Goal: Check status: Check status

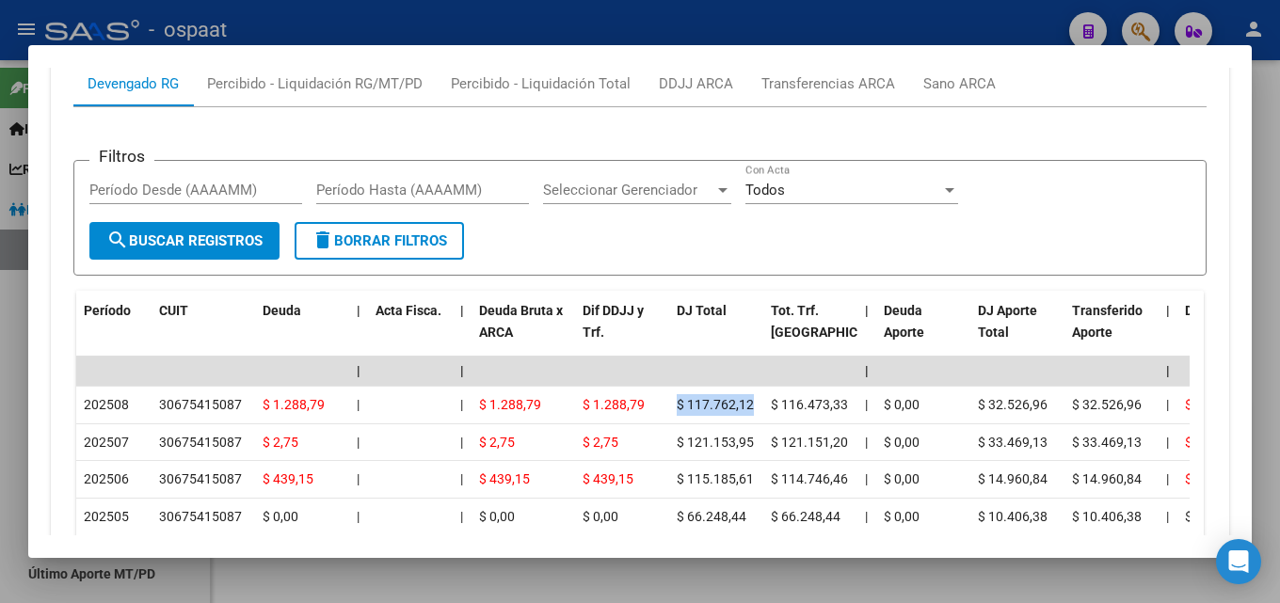
scroll to position [1591, 0]
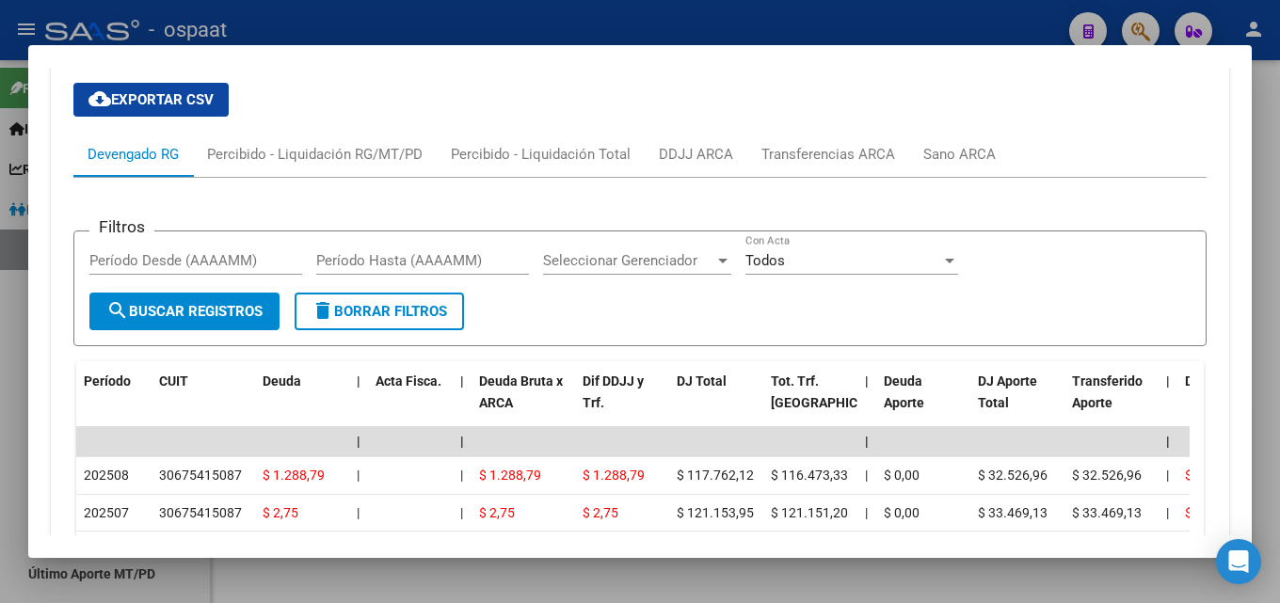
click at [490, 31] on div at bounding box center [640, 301] width 1280 height 603
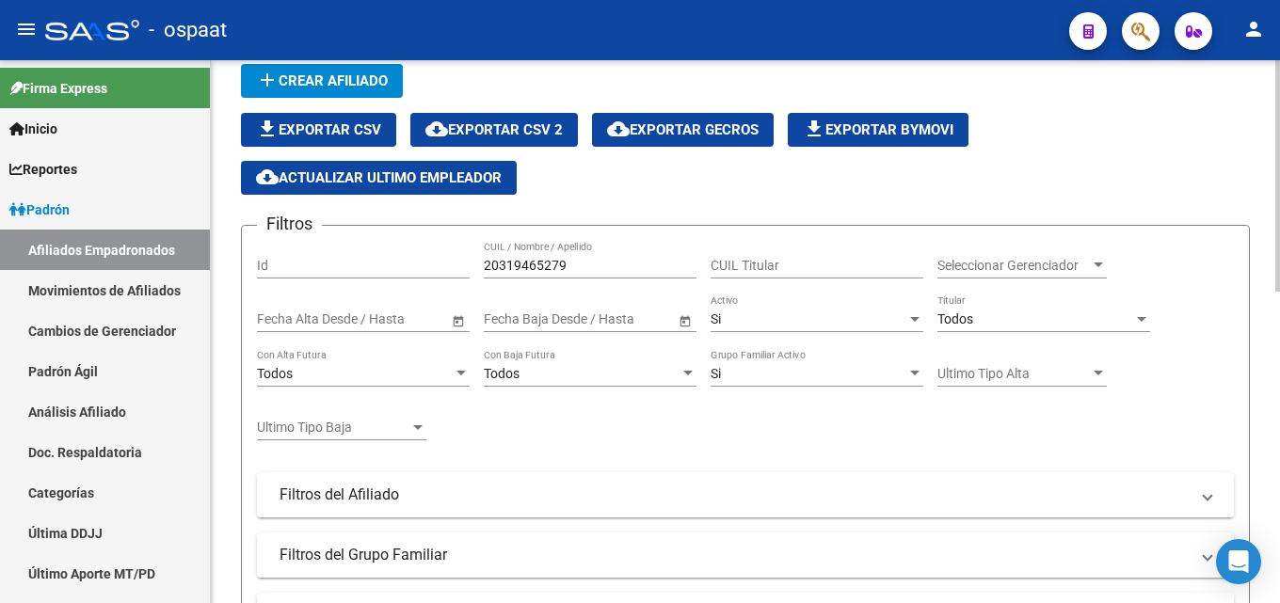
scroll to position [72, 0]
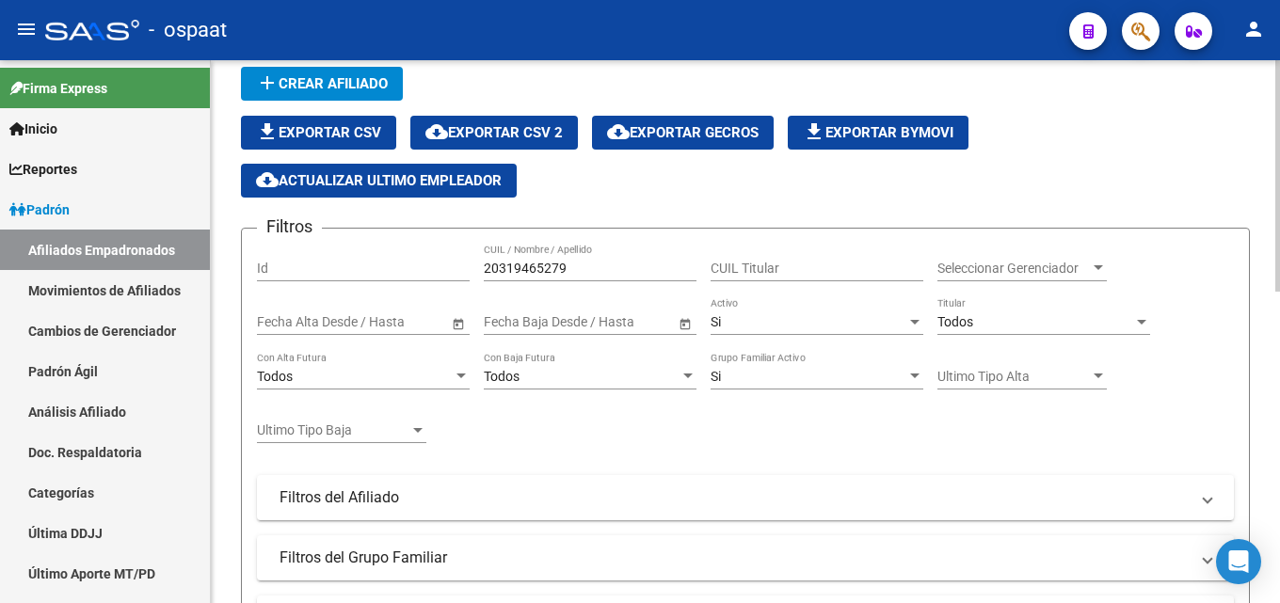
click at [567, 259] on div "20319465279 CUIL / Nombre / Apellido" at bounding box center [590, 263] width 213 height 38
click at [567, 267] on input "20319465279" at bounding box center [590, 269] width 213 height 16
paste input "18063446"
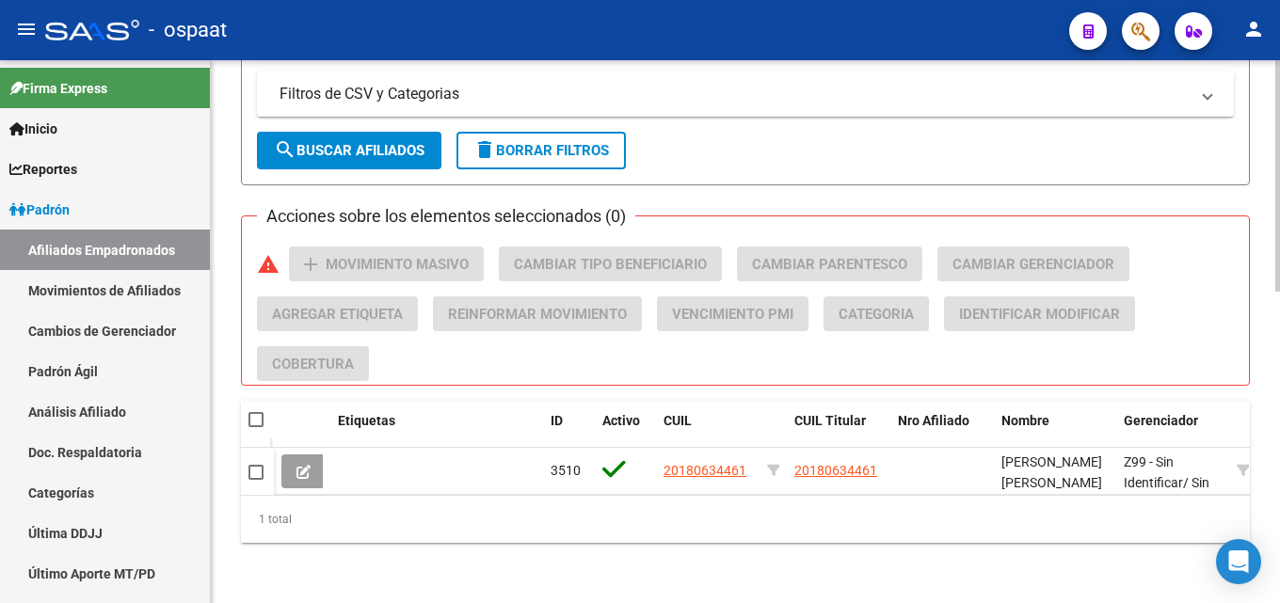
scroll to position [730, 0]
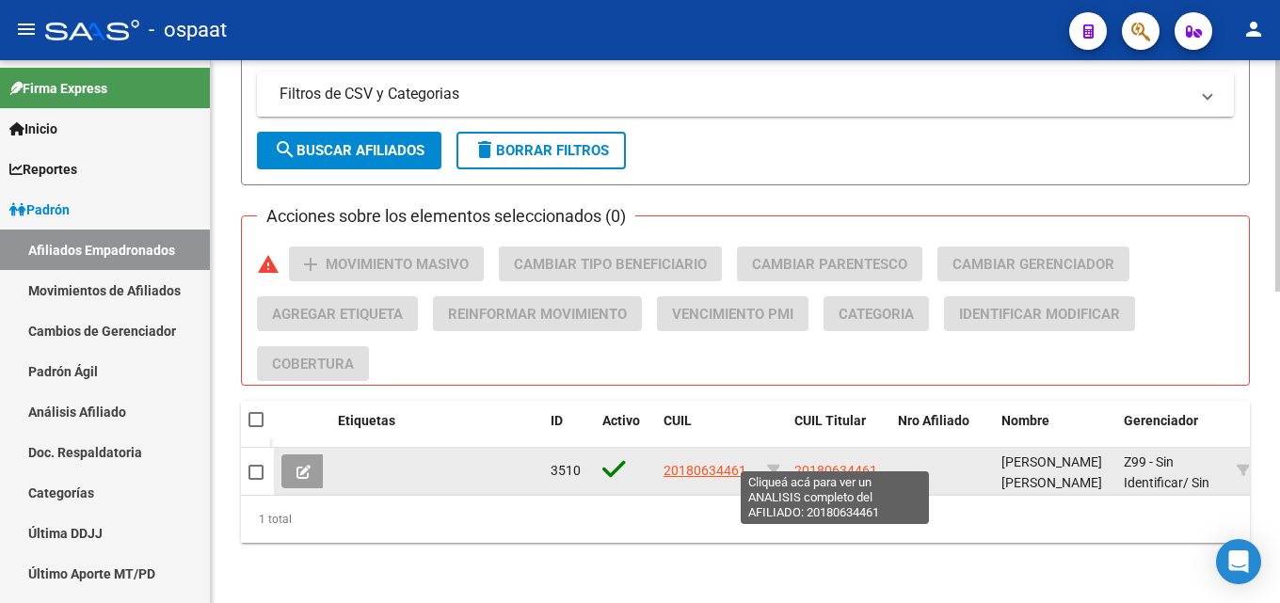
type input "20180634461"
click at [823, 463] on span "20180634461" at bounding box center [835, 470] width 83 height 15
type textarea "20180634461"
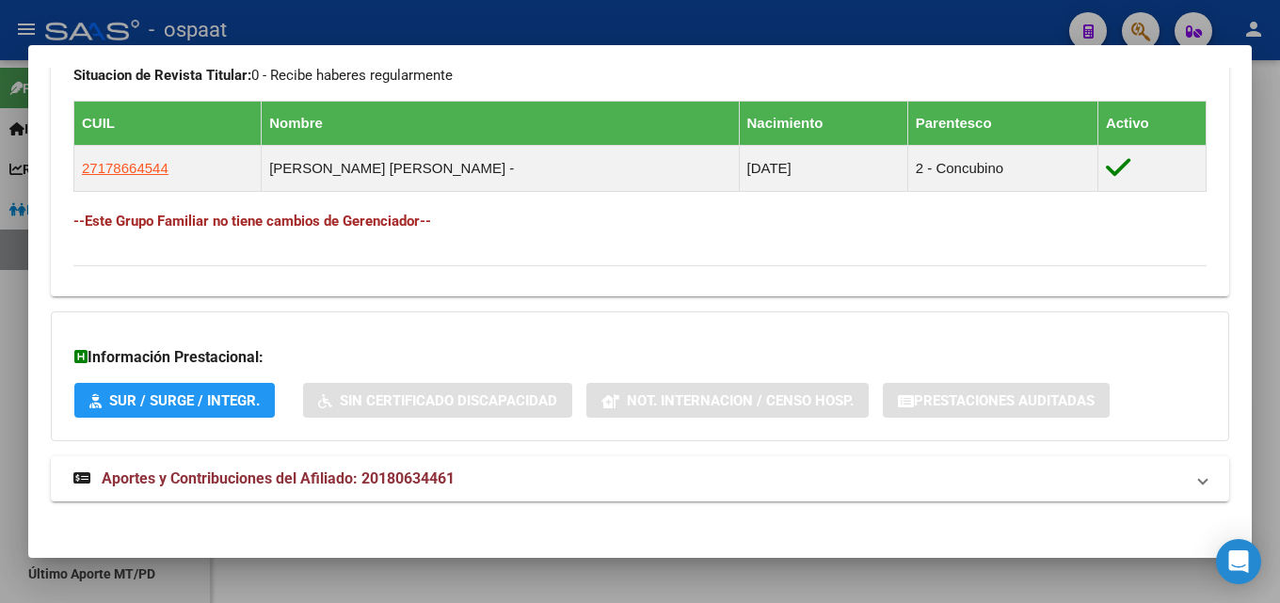
scroll to position [1028, 0]
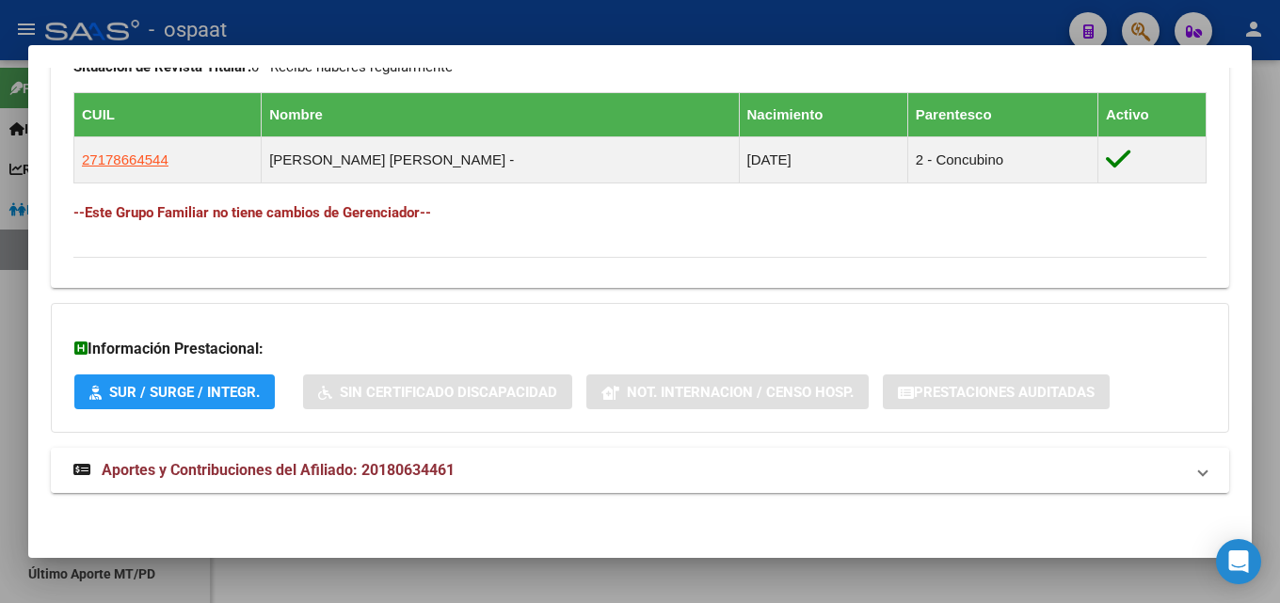
click at [407, 469] on span "Aportes y Contribuciones del Afiliado: 20180634461" at bounding box center [278, 470] width 353 height 18
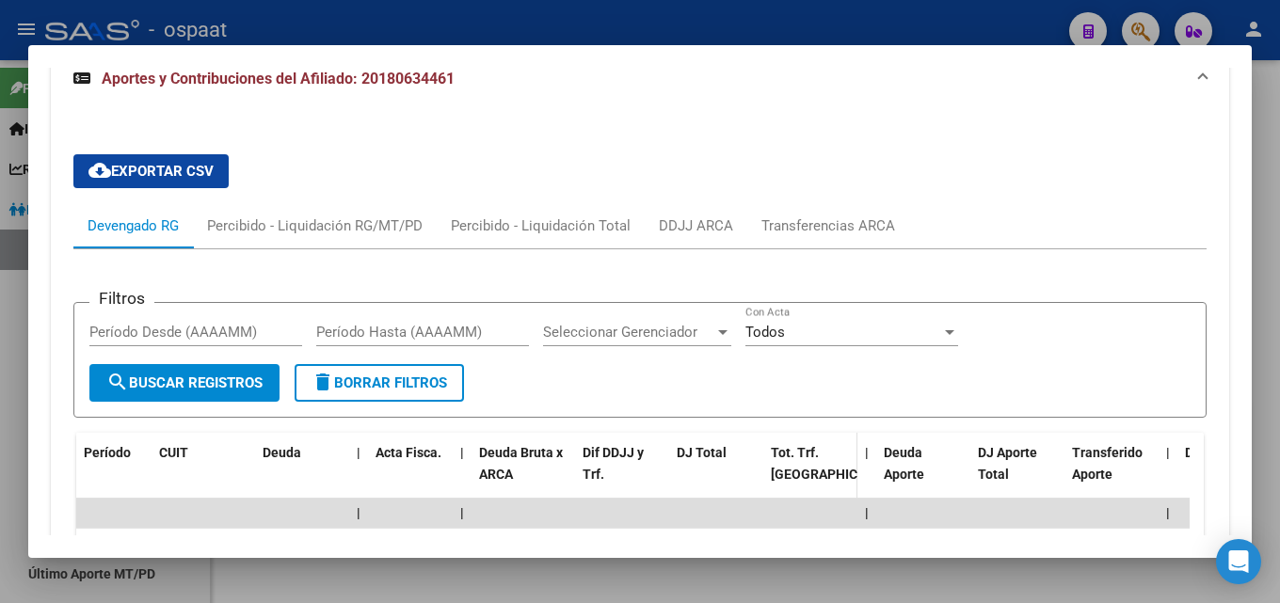
scroll to position [1311, 0]
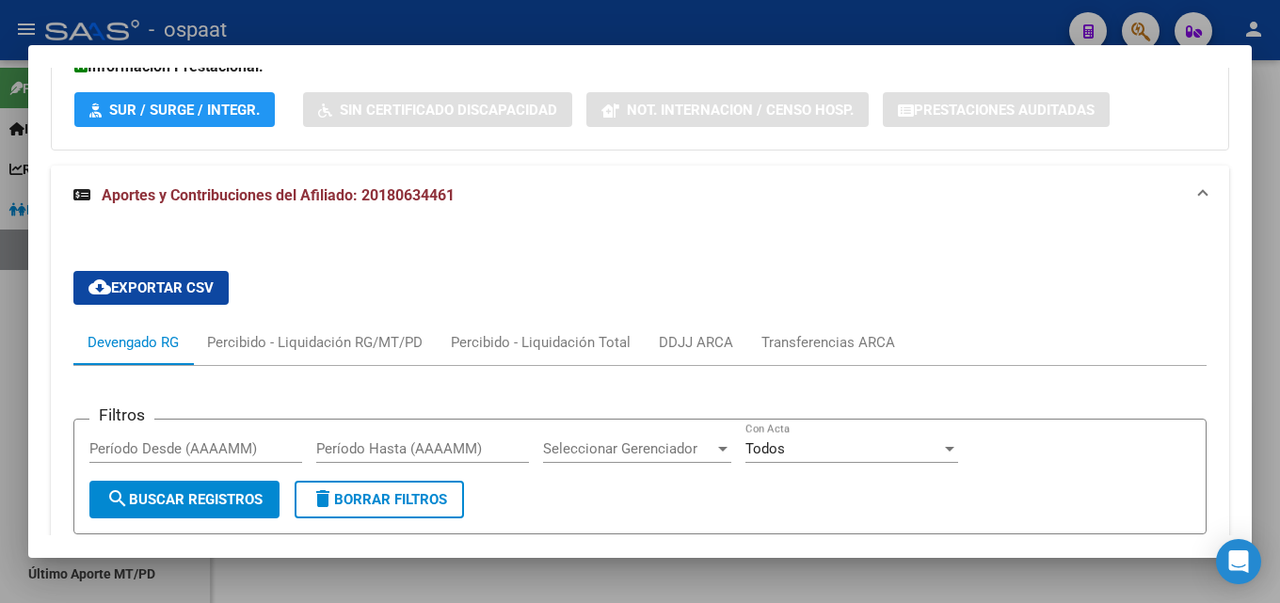
drag, startPoint x: 362, startPoint y: 196, endPoint x: 473, endPoint y: 208, distance: 111.7
click at [473, 208] on mat-expansion-panel-header "Aportes y Contribuciones del Afiliado: 20180634461" at bounding box center [640, 196] width 1178 height 60
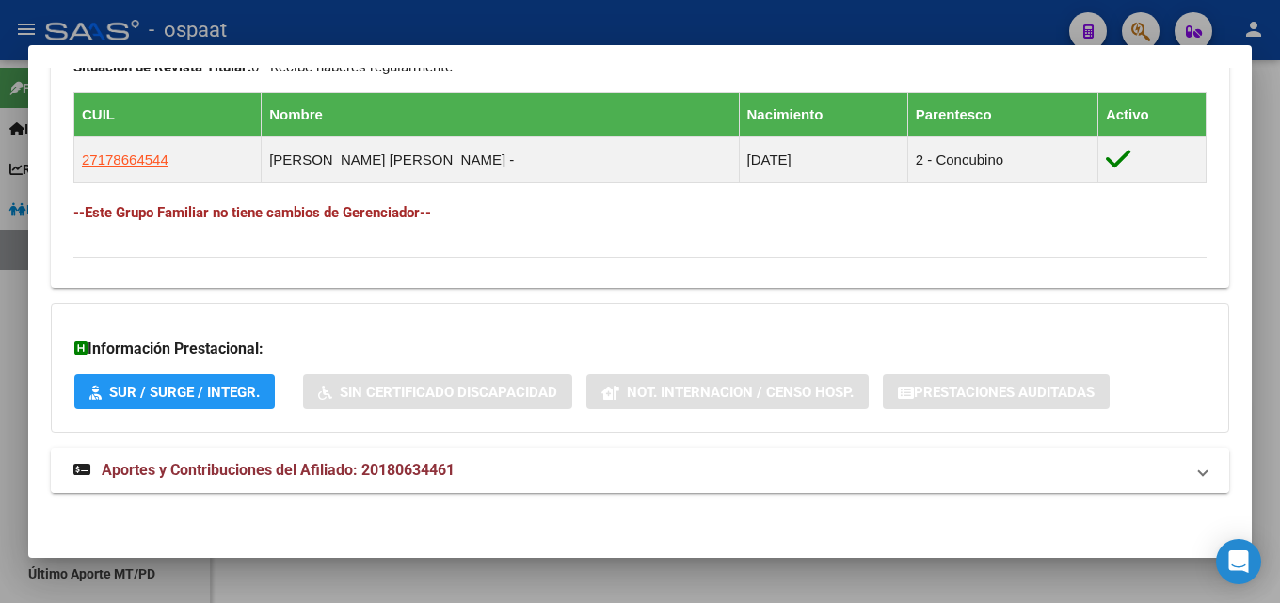
scroll to position [1028, 0]
copy span "20180634461"
click at [495, 20] on div at bounding box center [640, 301] width 1280 height 603
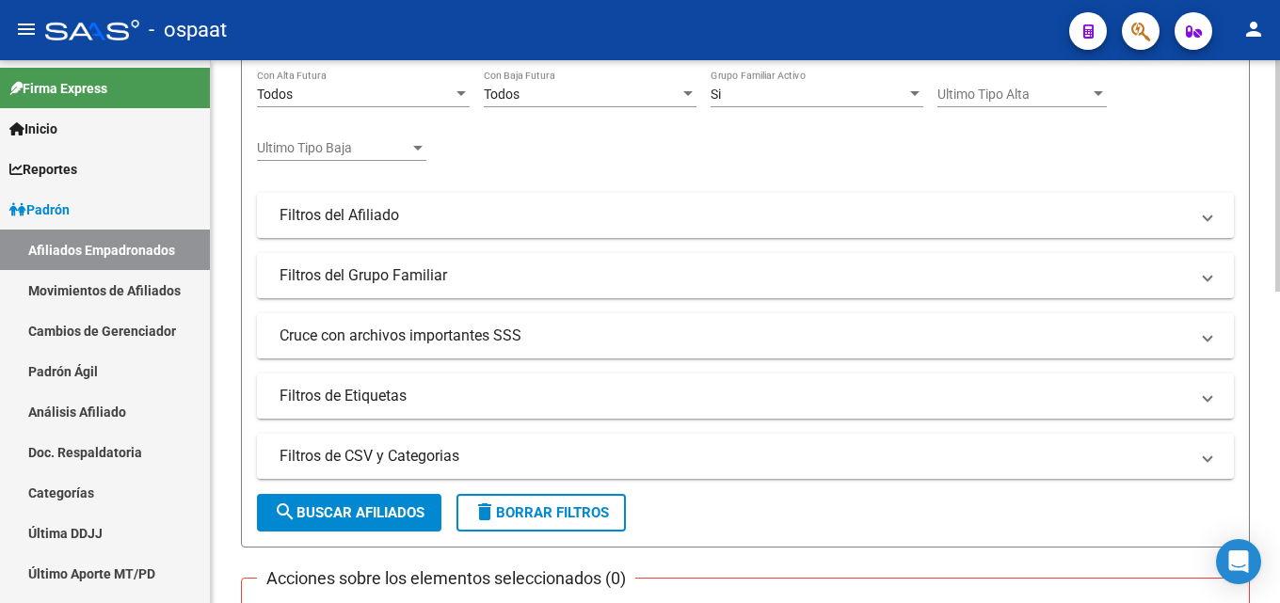
scroll to position [0, 0]
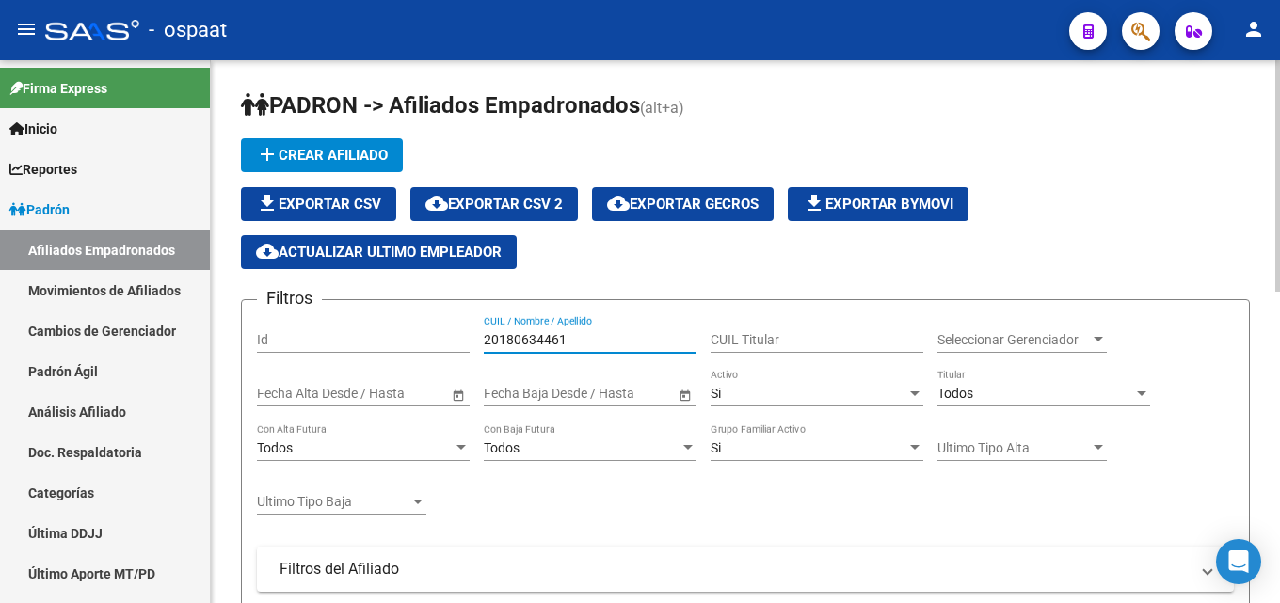
click at [537, 342] on input "20180634461" at bounding box center [590, 340] width 213 height 16
paste input "28499487"
click at [522, 342] on input "20284994876" at bounding box center [590, 340] width 213 height 16
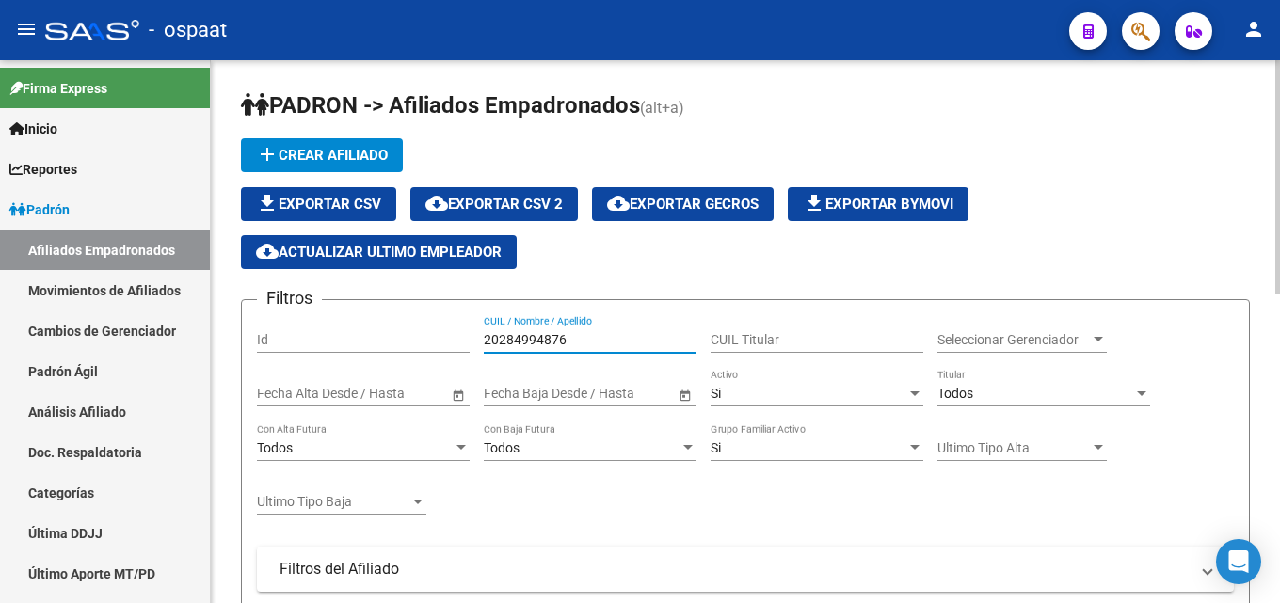
click at [522, 342] on input "20284994876" at bounding box center [590, 340] width 213 height 16
paste input "28499487"
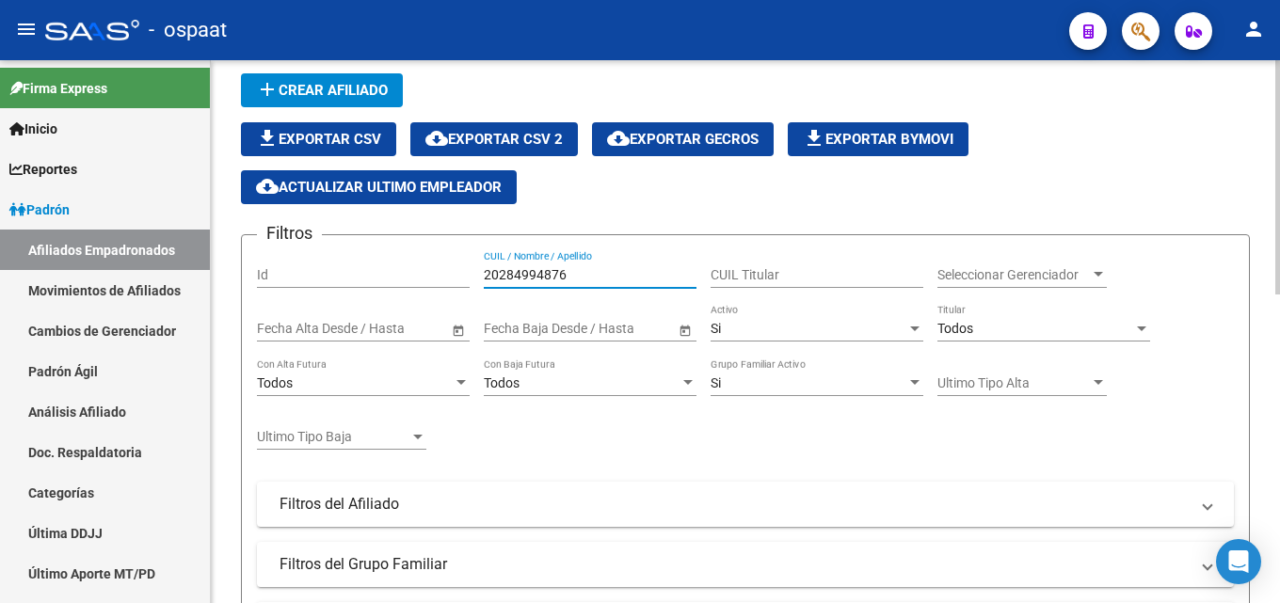
scroll to position [57, 0]
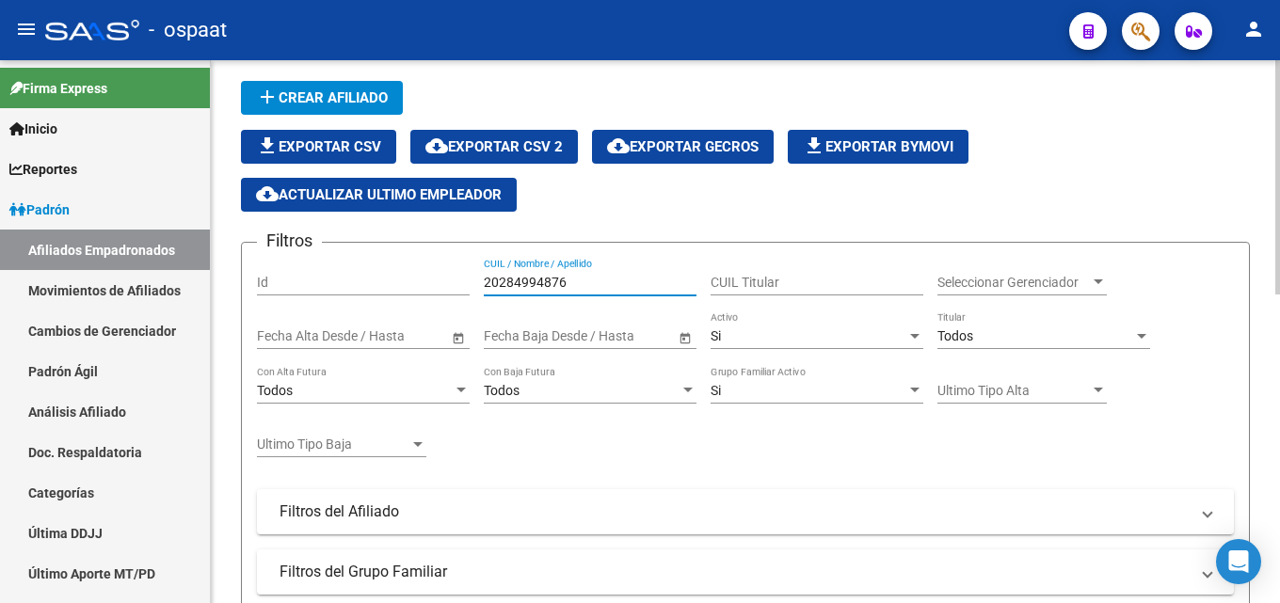
click at [534, 275] on input "20284994876" at bounding box center [590, 283] width 213 height 16
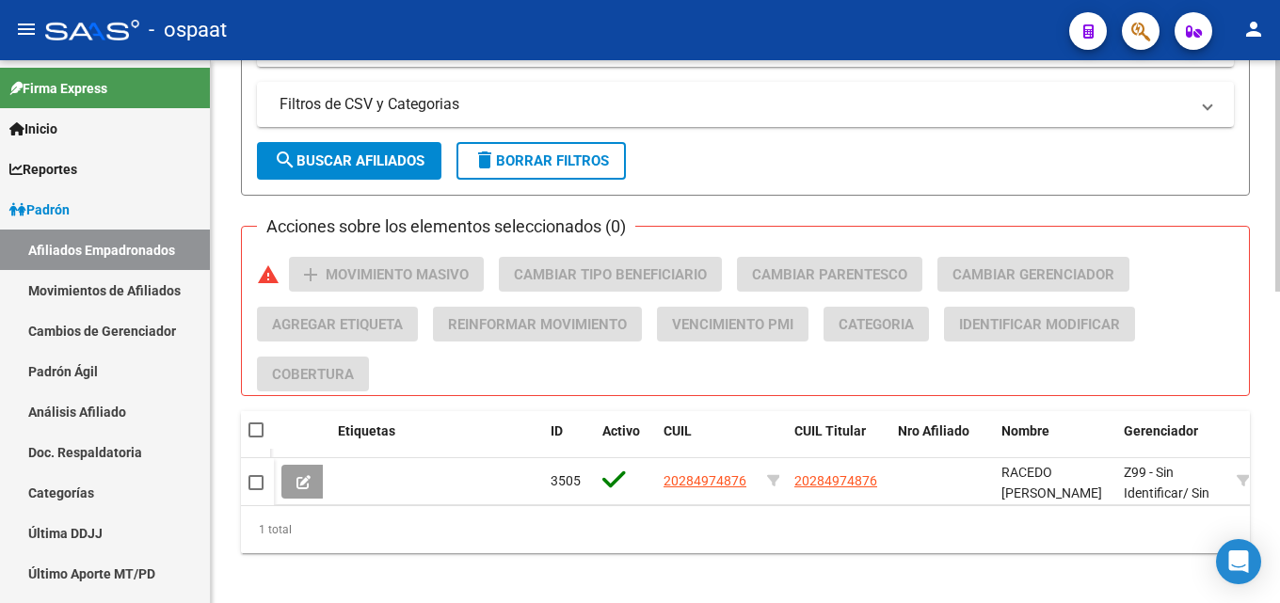
scroll to position [716, 0]
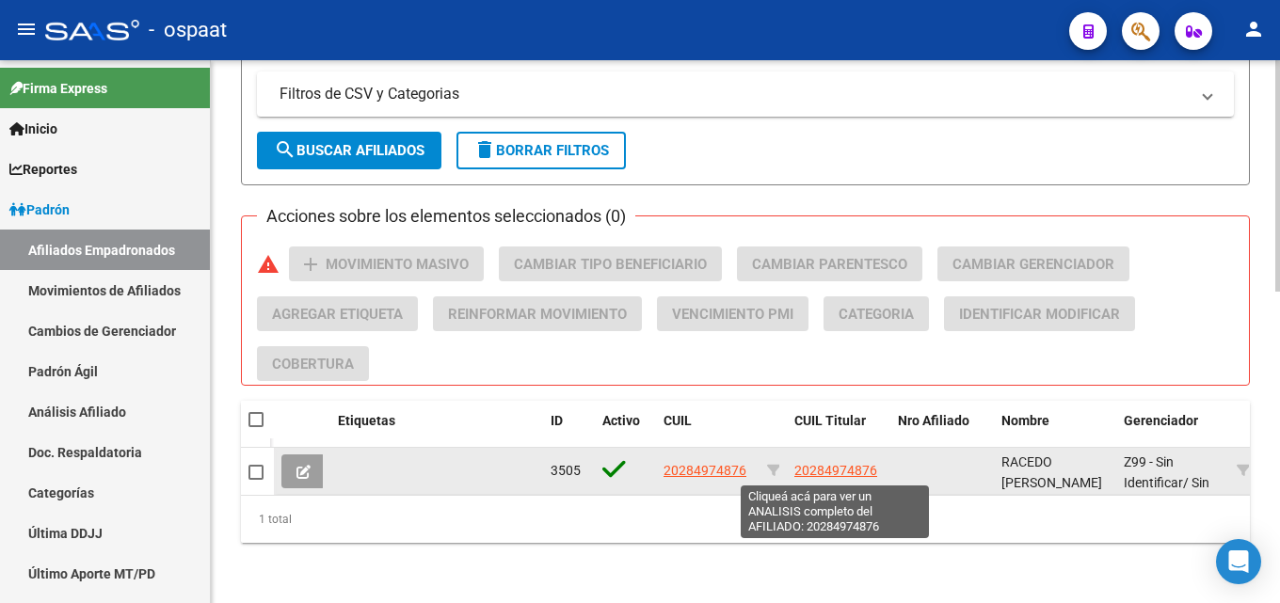
type input "20284974876"
click at [835, 468] on span "20284974876" at bounding box center [835, 470] width 83 height 15
type textarea "20284974876"
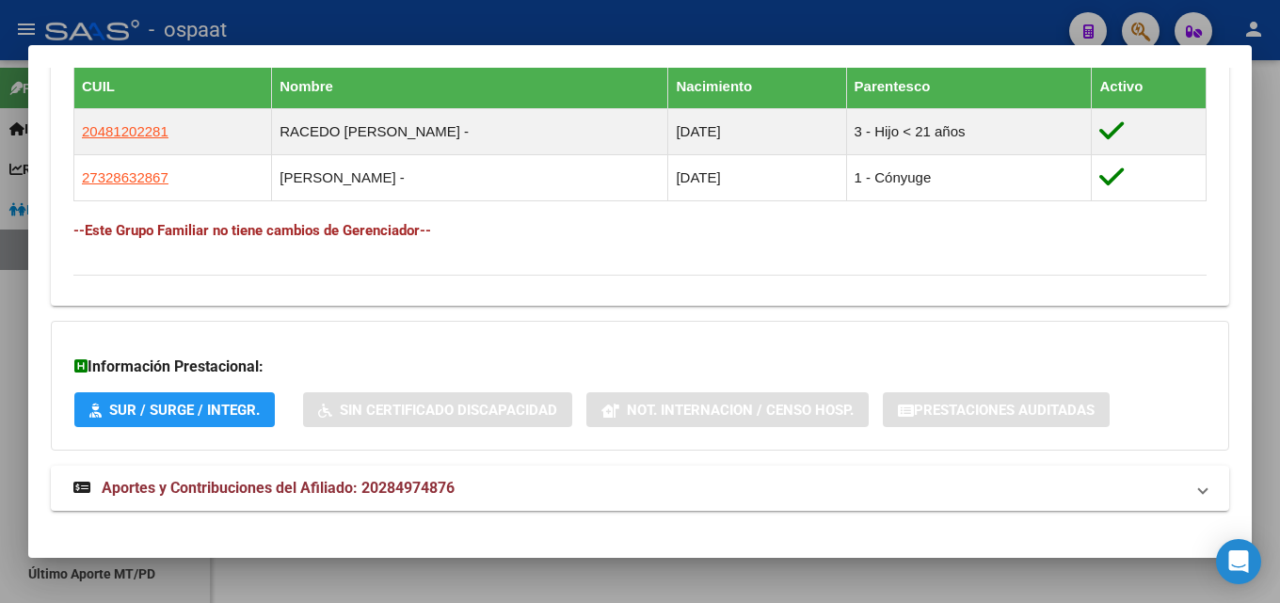
scroll to position [1074, 0]
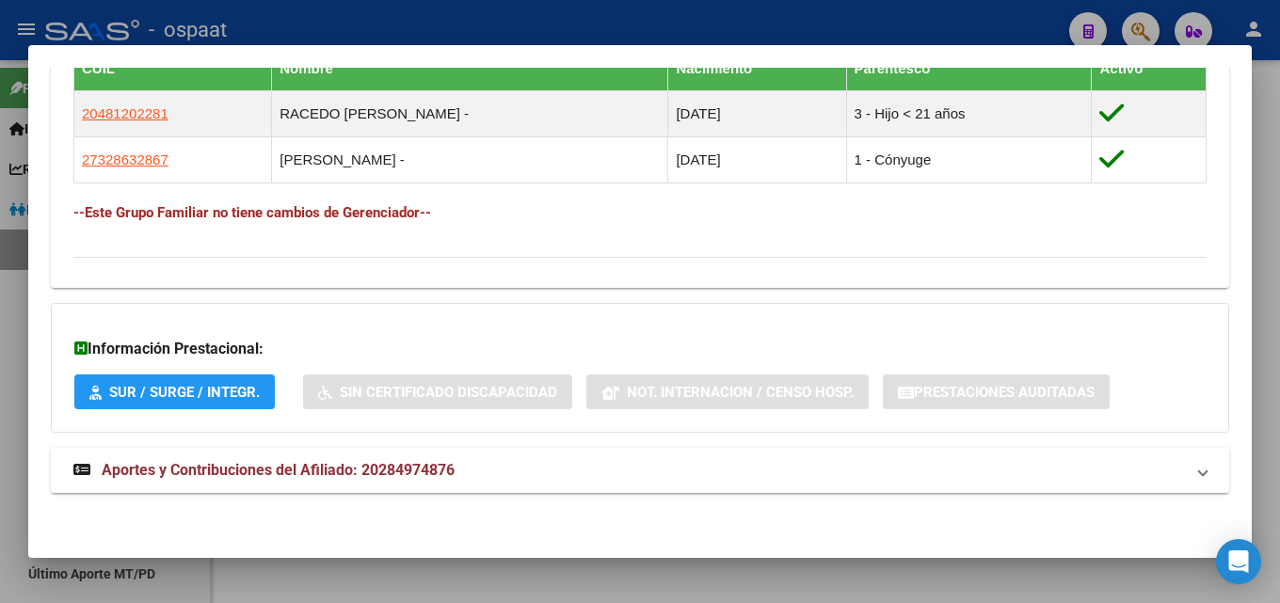
click at [291, 467] on span "Aportes y Contribuciones del Afiliado: 20284974876" at bounding box center [278, 470] width 353 height 18
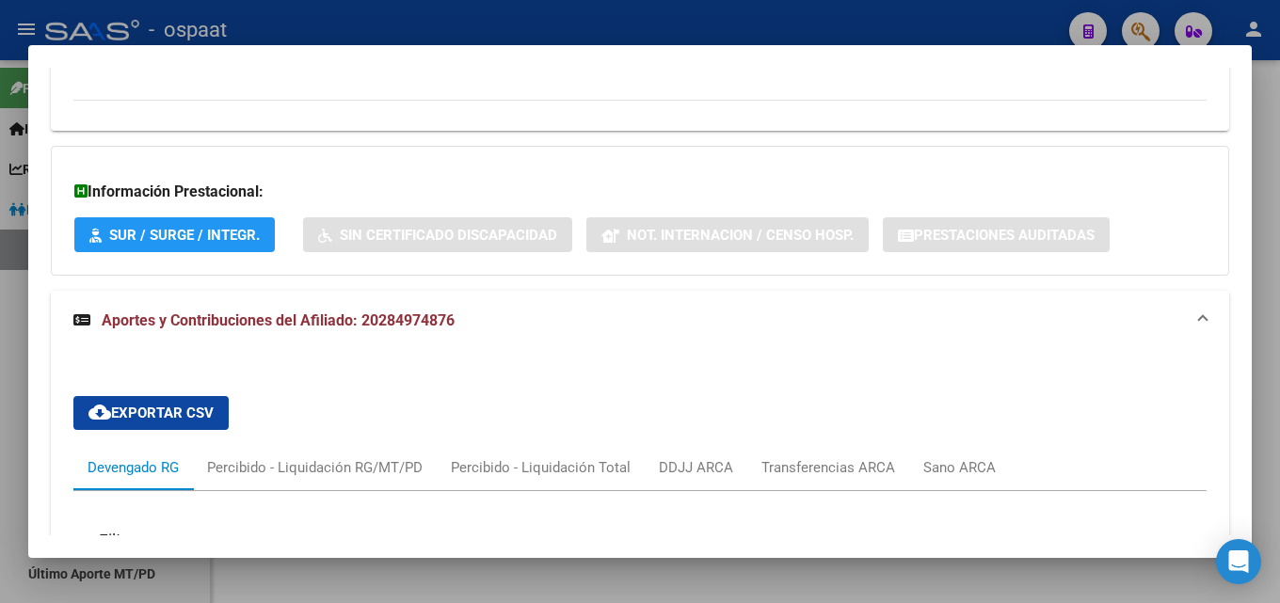
scroll to position [1064, 0]
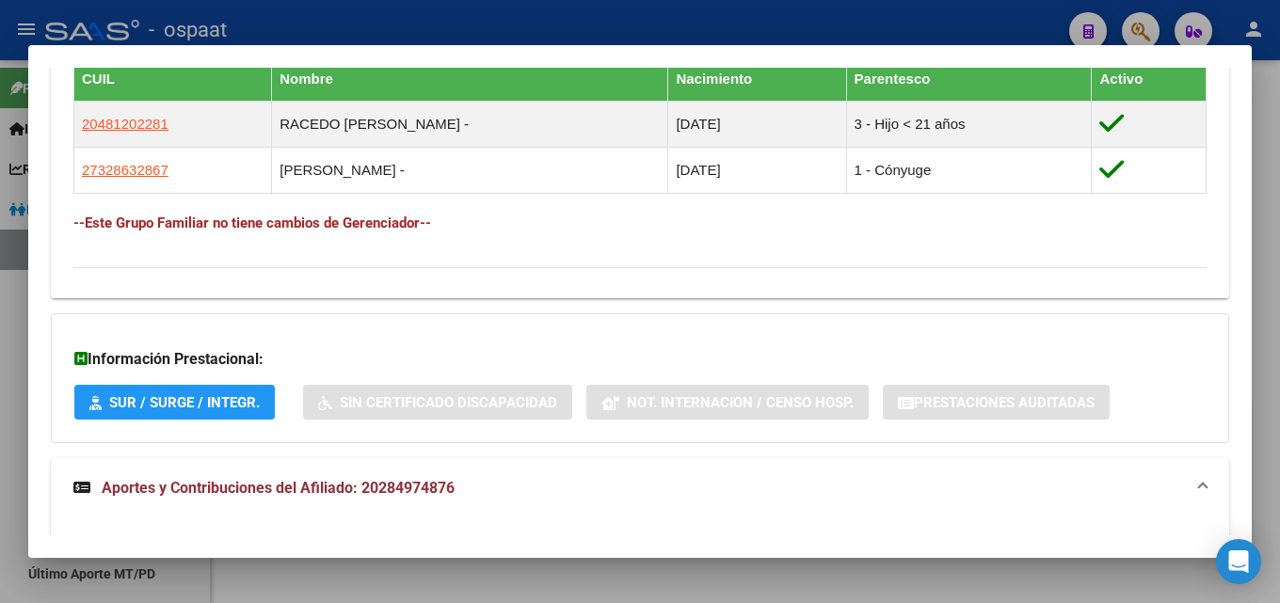
click at [451, 25] on div at bounding box center [640, 301] width 1280 height 603
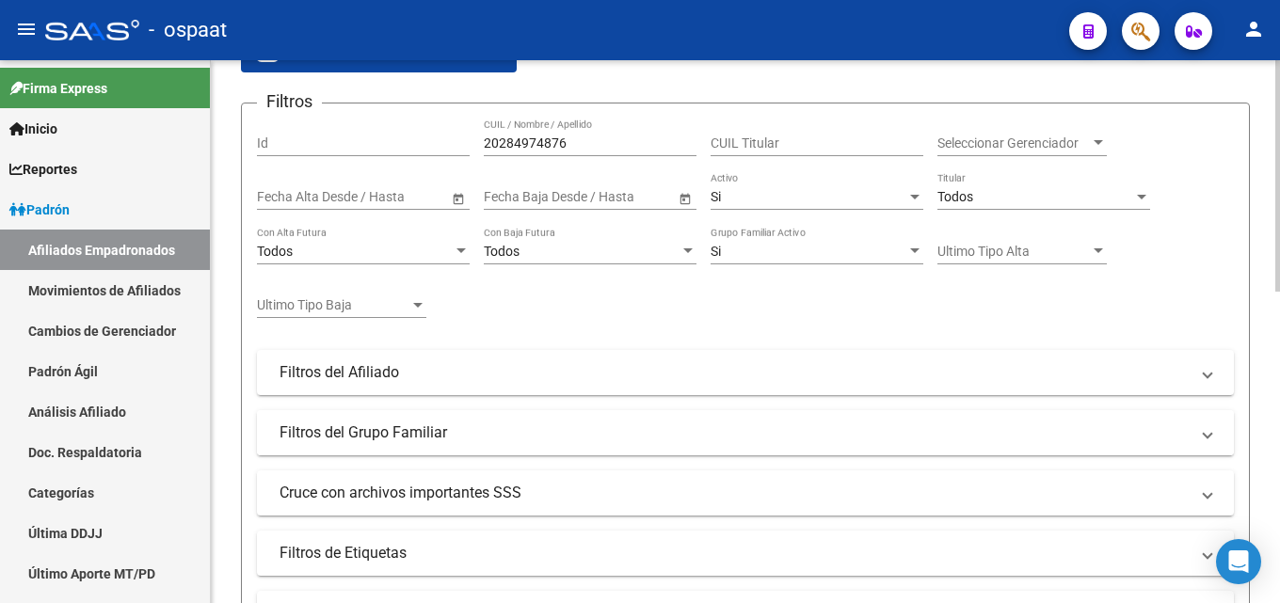
scroll to position [0, 0]
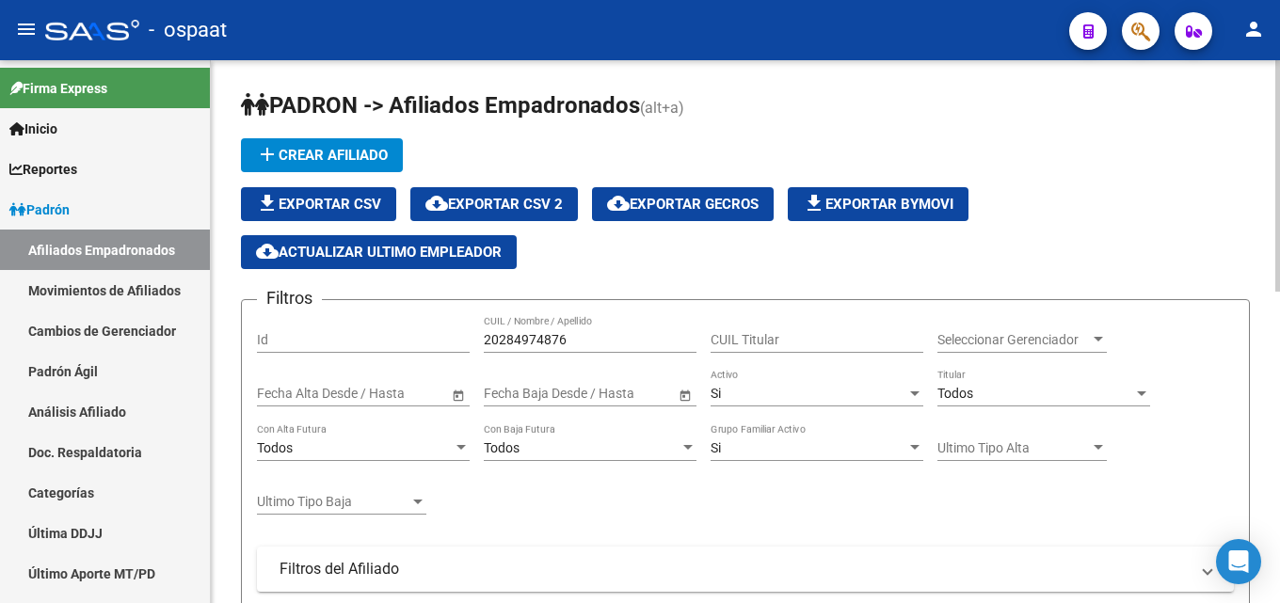
click at [546, 340] on input "20284974876" at bounding box center [590, 340] width 213 height 16
click at [543, 340] on input "20284974876" at bounding box center [590, 340] width 213 height 16
paste input "29624799"
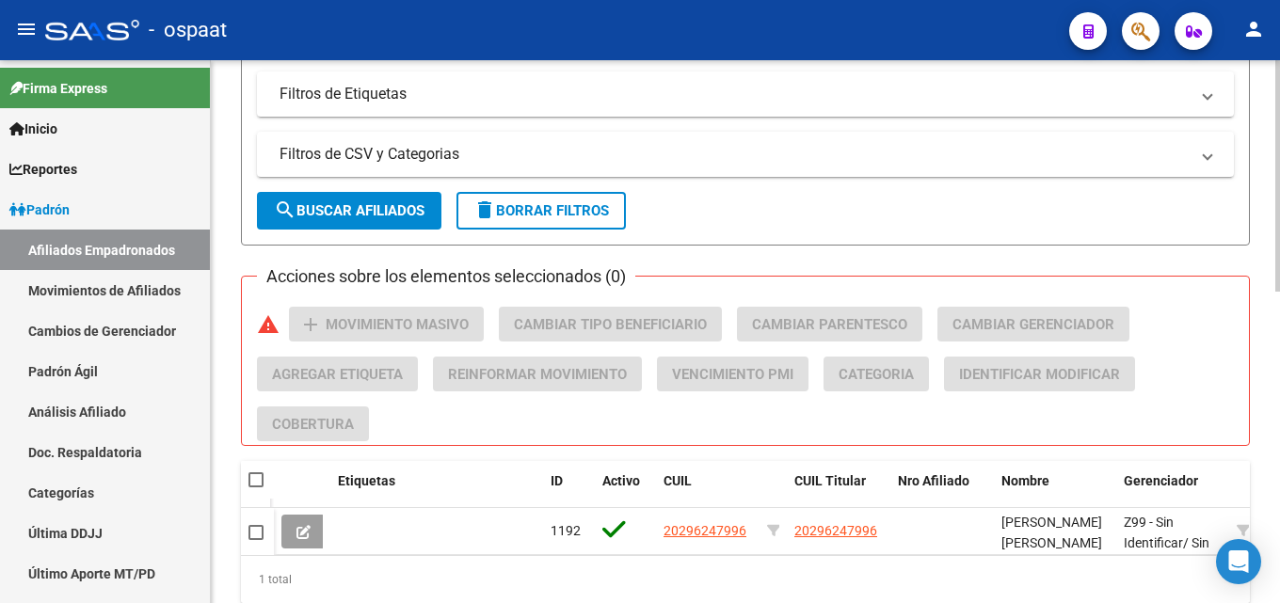
scroll to position [659, 0]
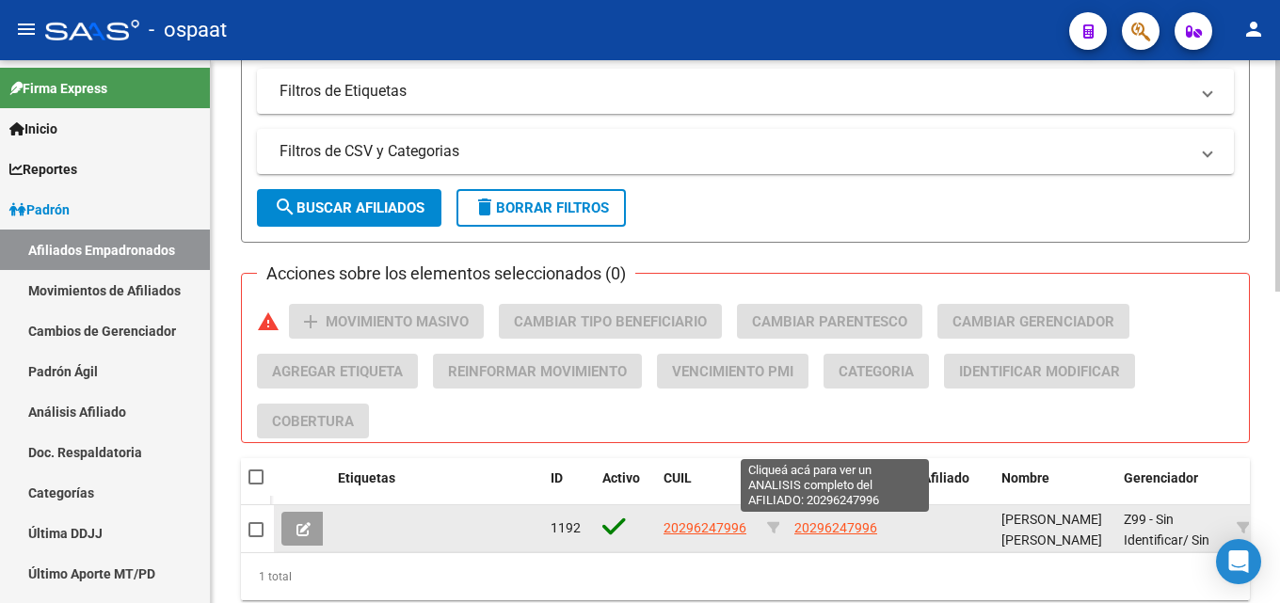
type input "20296247996"
click at [797, 525] on span "20296247996" at bounding box center [835, 527] width 83 height 15
type textarea "20296247996"
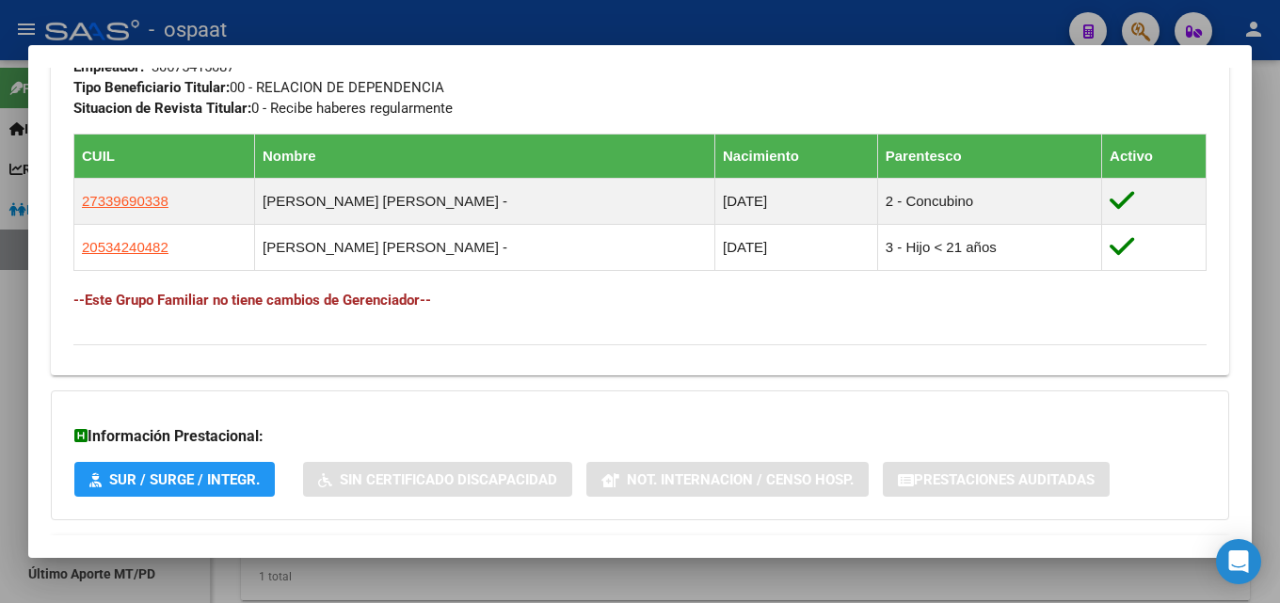
scroll to position [1074, 0]
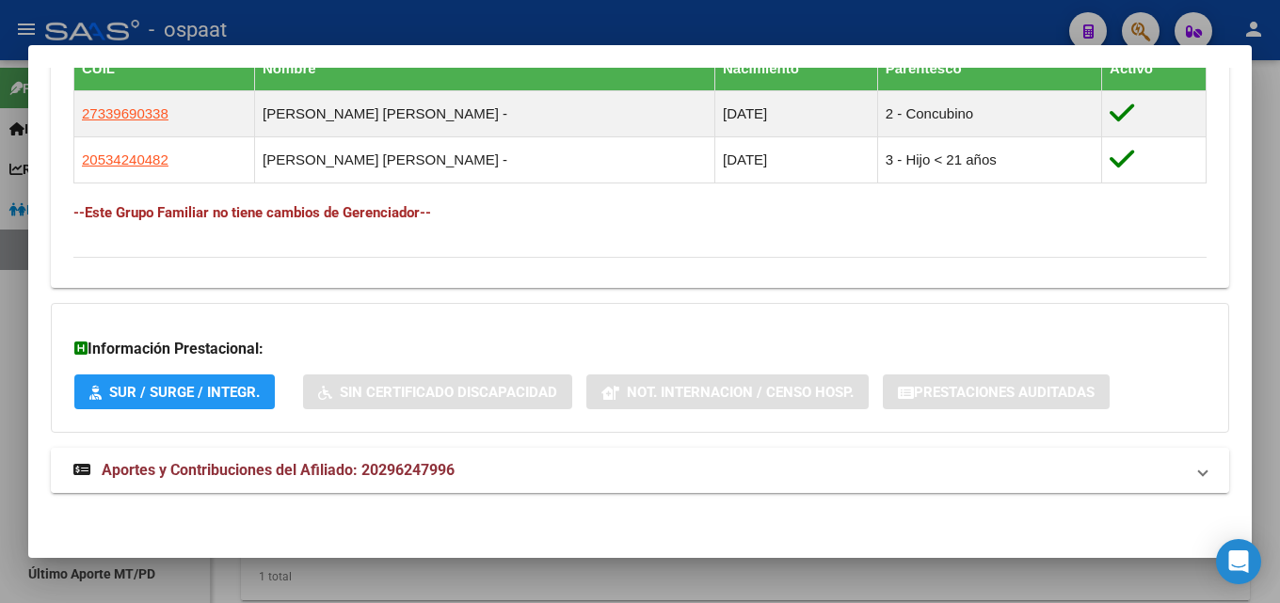
click at [268, 465] on span "Aportes y Contribuciones del Afiliado: 20296247996" at bounding box center [278, 470] width 353 height 18
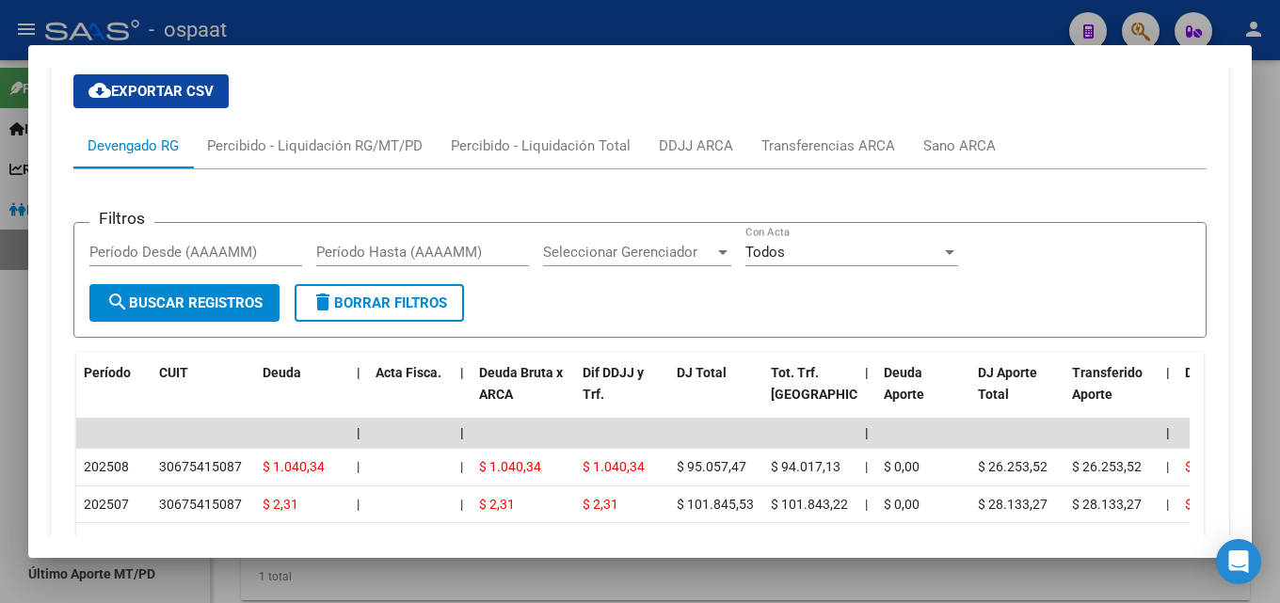
scroll to position [1639, 0]
